Goal: Information Seeking & Learning: Learn about a topic

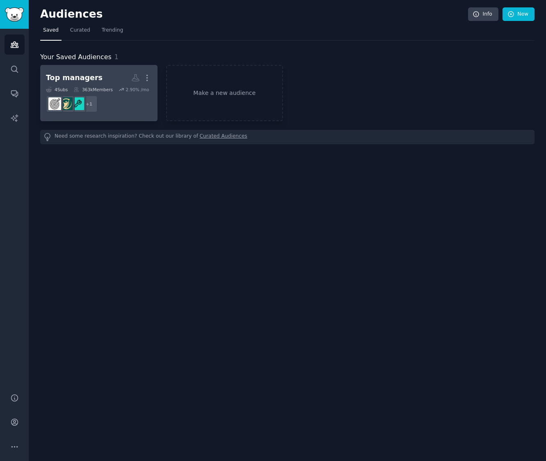
click at [90, 75] on div "Top managers" at bounding box center [74, 78] width 57 height 10
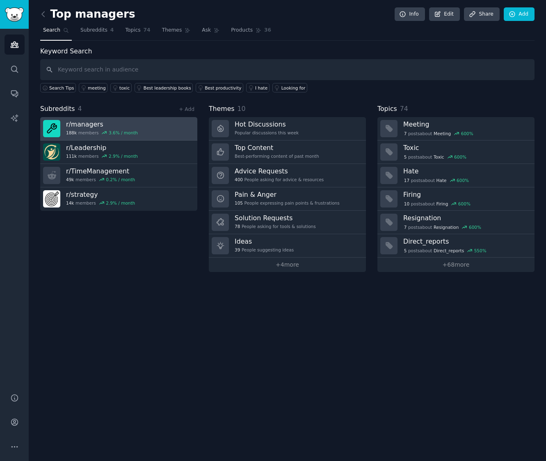
click at [88, 124] on h3 "r/ managers" at bounding box center [102, 124] width 72 height 9
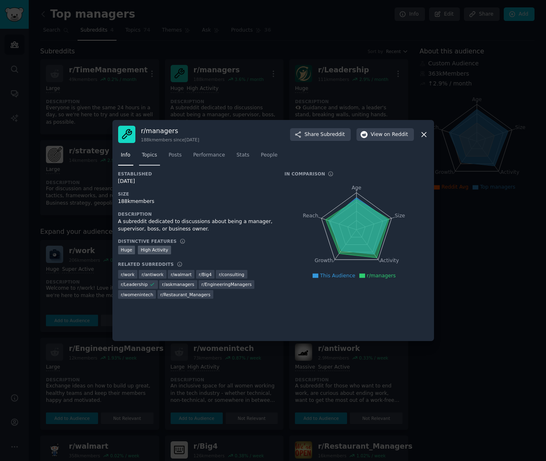
click at [147, 156] on span "Topics" at bounding box center [149, 154] width 15 height 7
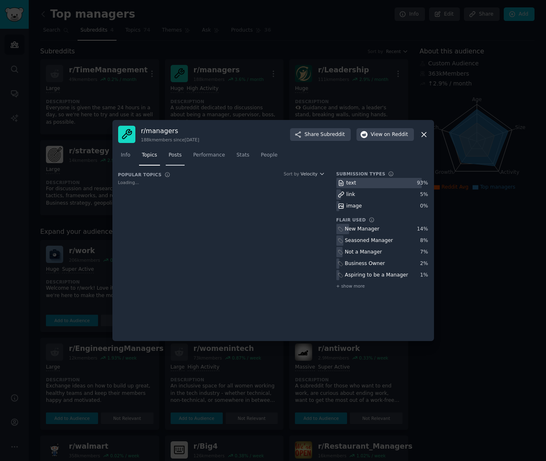
click at [179, 156] on span "Posts" at bounding box center [175, 154] width 13 height 7
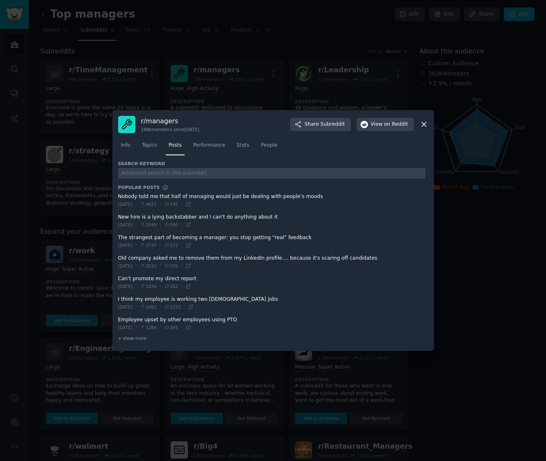
click at [426, 124] on icon at bounding box center [424, 124] width 9 height 9
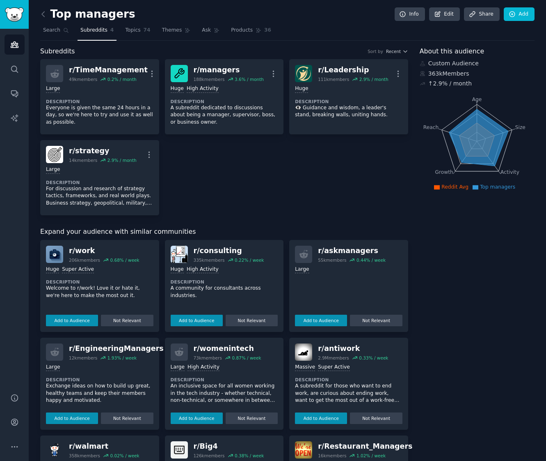
scroll to position [51, 0]
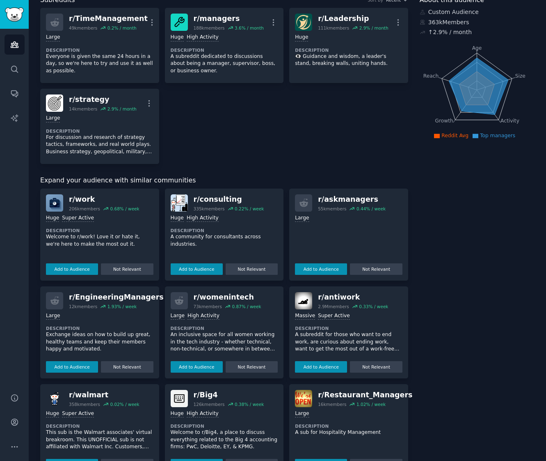
click at [362, 224] on div "Large Add to Audience Not Relevant" at bounding box center [349, 242] width 108 height 63
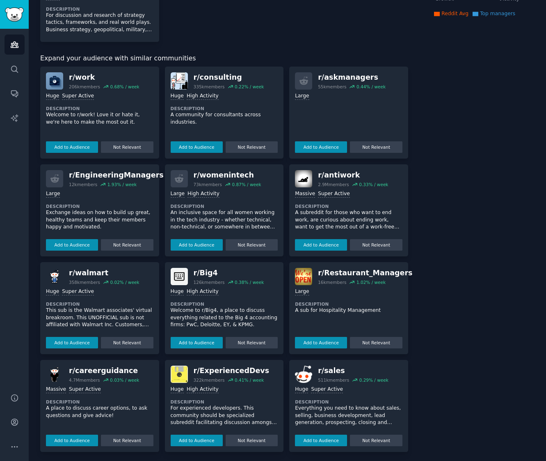
scroll to position [0, 0]
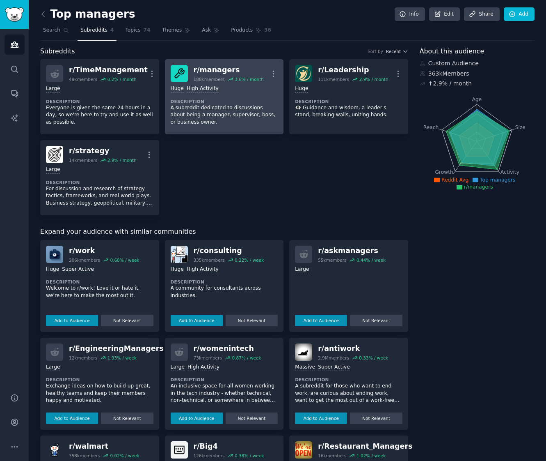
click at [231, 74] on div "r/ managers" at bounding box center [229, 70] width 70 height 10
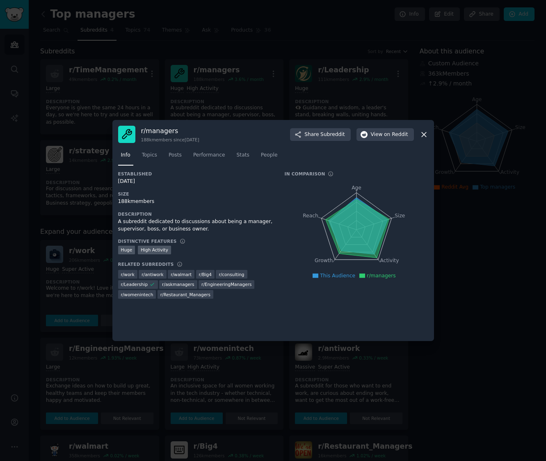
click at [425, 133] on icon at bounding box center [424, 134] width 5 height 5
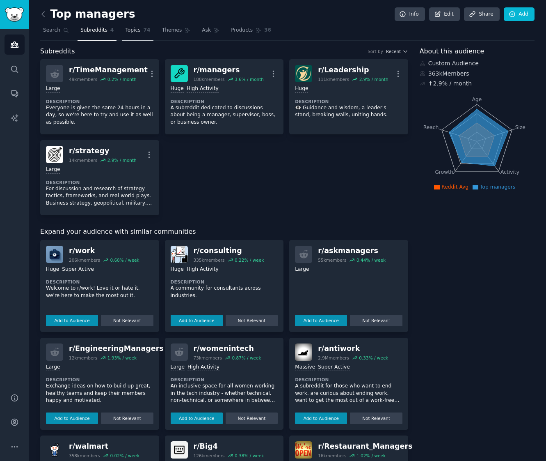
click at [130, 31] on span "Topics" at bounding box center [132, 30] width 15 height 7
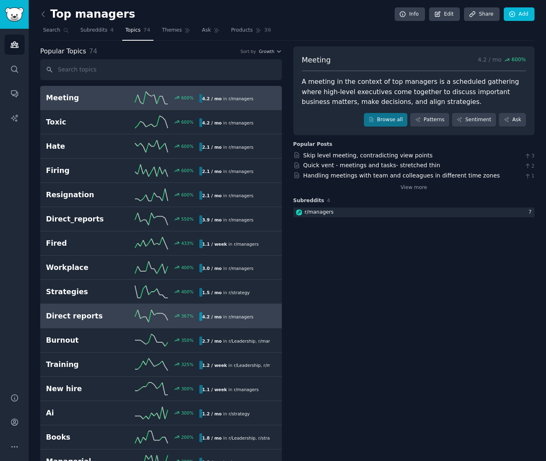
click at [84, 316] on h2 "Direct reports" at bounding box center [84, 316] width 77 height 10
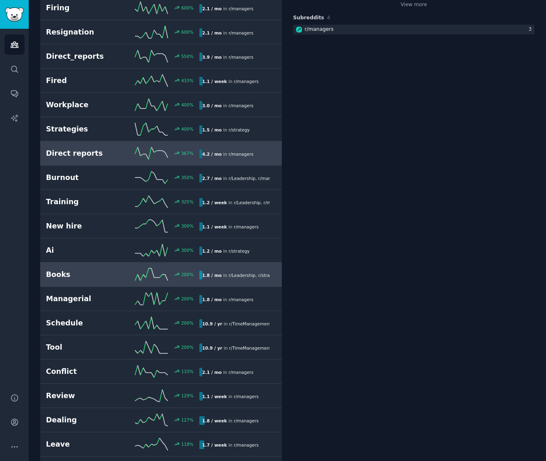
scroll to position [199, 0]
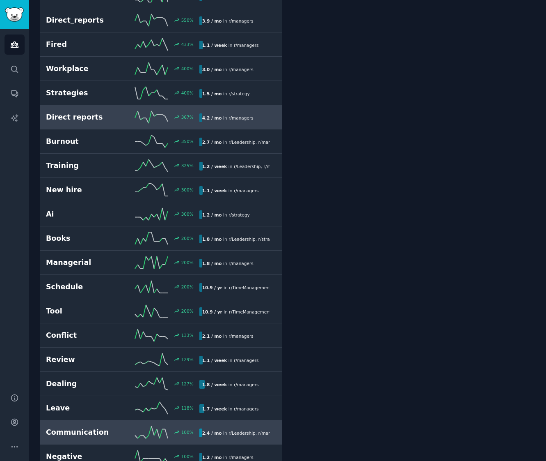
click at [57, 432] on h2 "Communication" at bounding box center [84, 432] width 77 height 10
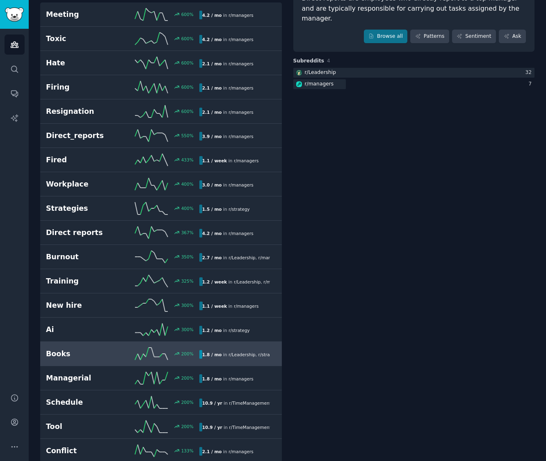
scroll to position [46, 0]
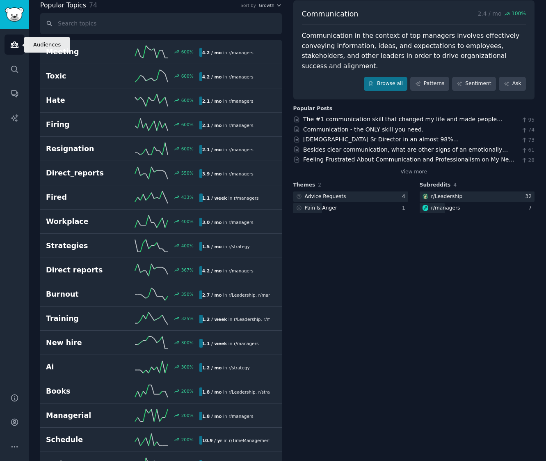
click at [14, 37] on link "Audiences" at bounding box center [15, 44] width 20 height 20
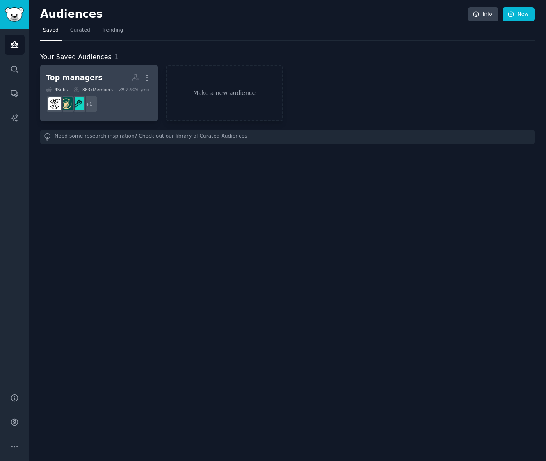
click at [79, 87] on icon at bounding box center [76, 90] width 6 height 6
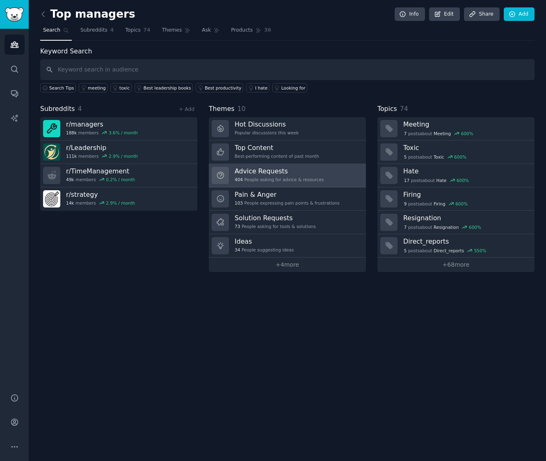
click at [260, 174] on h3 "Advice Requests" at bounding box center [279, 171] width 89 height 9
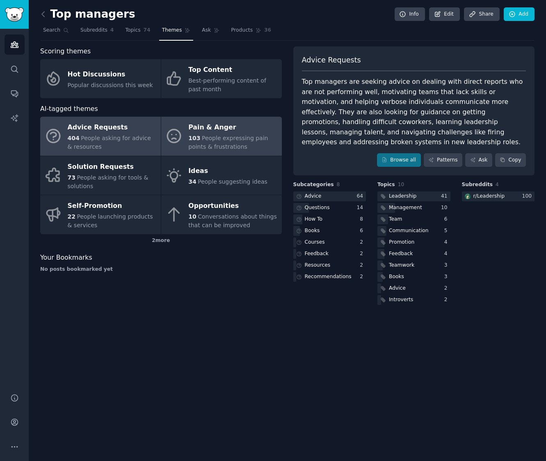
click at [206, 141] on div "103 People expressing pain points & frustrations" at bounding box center [232, 142] width 89 height 17
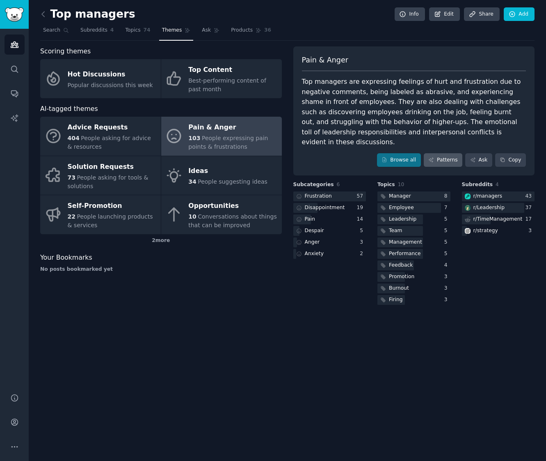
click at [448, 153] on link "Patterns" at bounding box center [443, 160] width 39 height 14
